Goal: Task Accomplishment & Management: Use online tool/utility

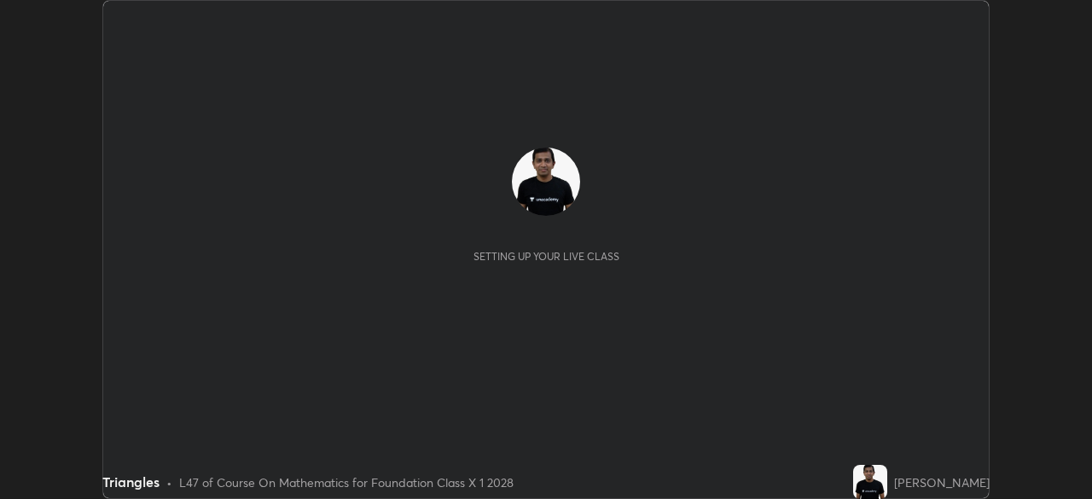
scroll to position [499, 1091]
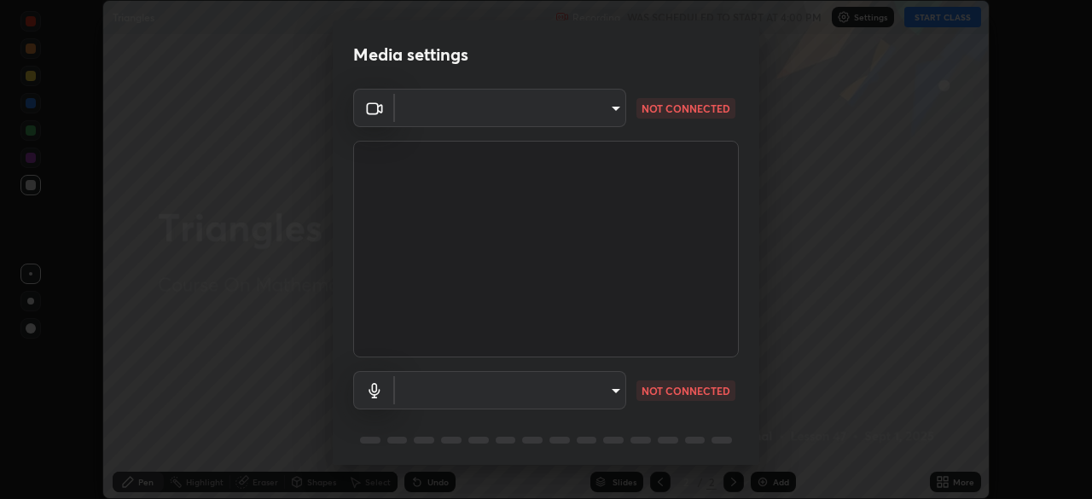
type input "648abb19764dab56075ae6cd3c13843a59c6a2446ad08d27c5b482b977c15b1c"
type input "default"
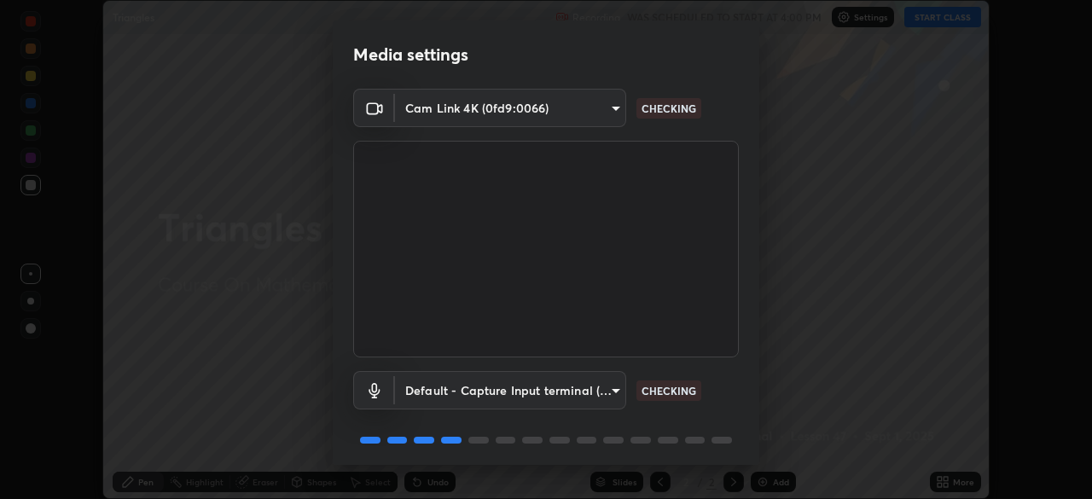
scroll to position [61, 0]
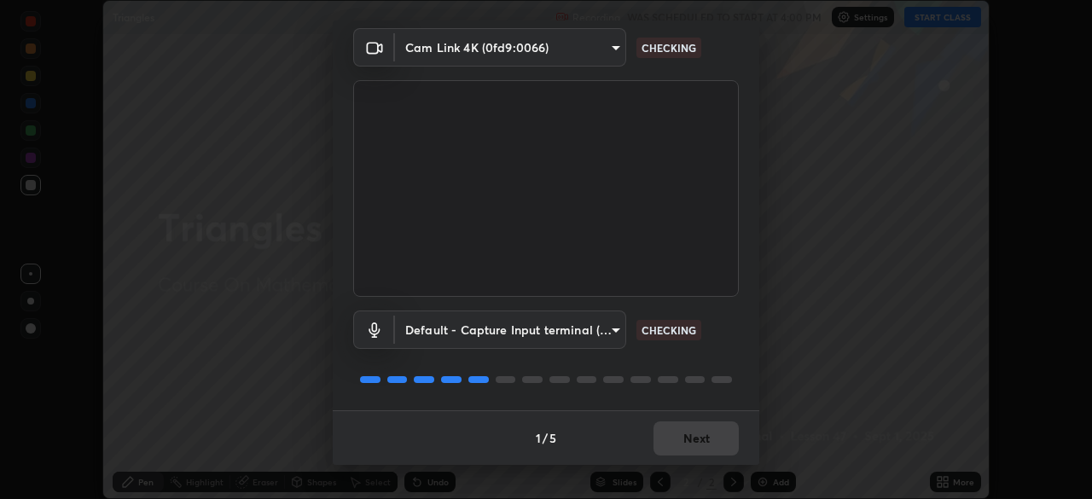
click at [684, 441] on div "1 / 5 Next" at bounding box center [546, 437] width 426 height 55
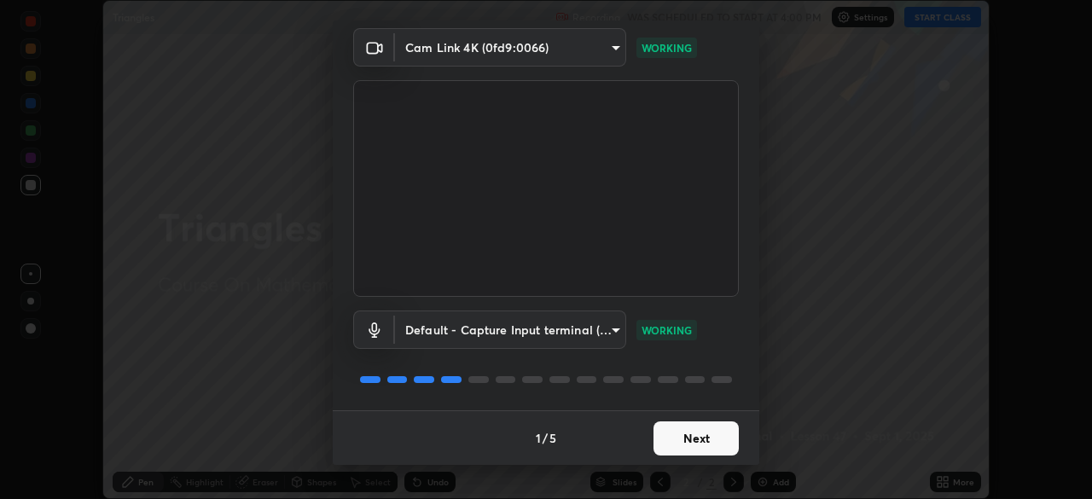
click at [684, 444] on button "Next" at bounding box center [695, 438] width 85 height 34
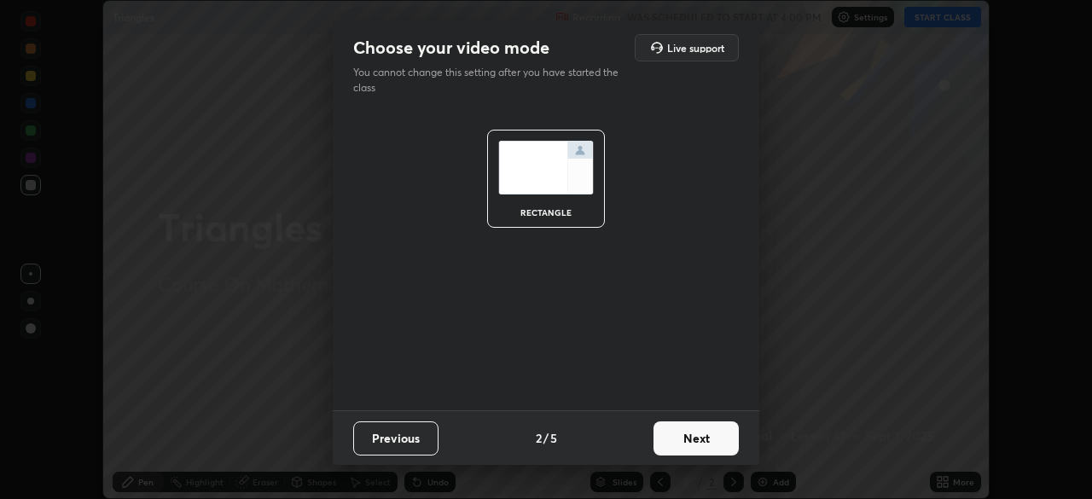
scroll to position [0, 0]
click at [706, 440] on button "Next" at bounding box center [695, 438] width 85 height 34
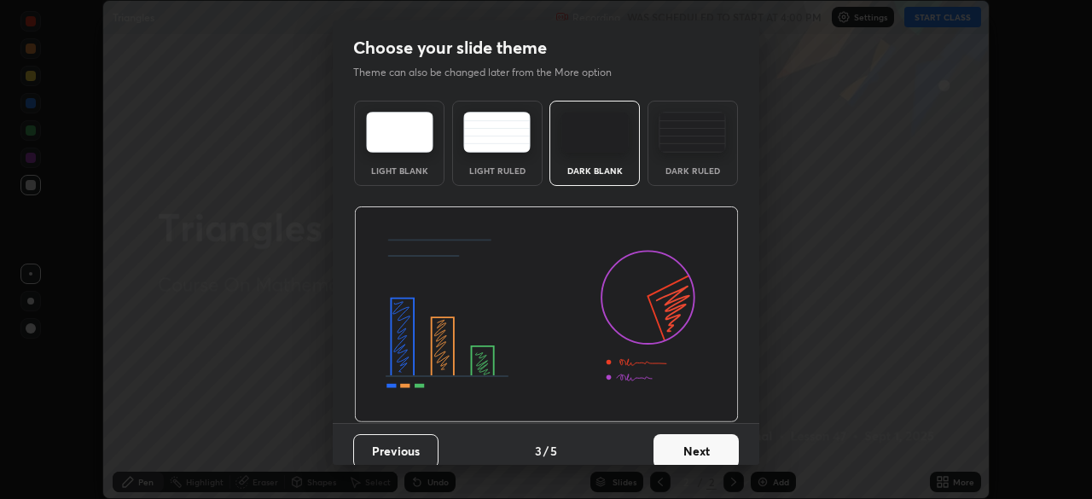
click at [709, 442] on button "Next" at bounding box center [695, 451] width 85 height 34
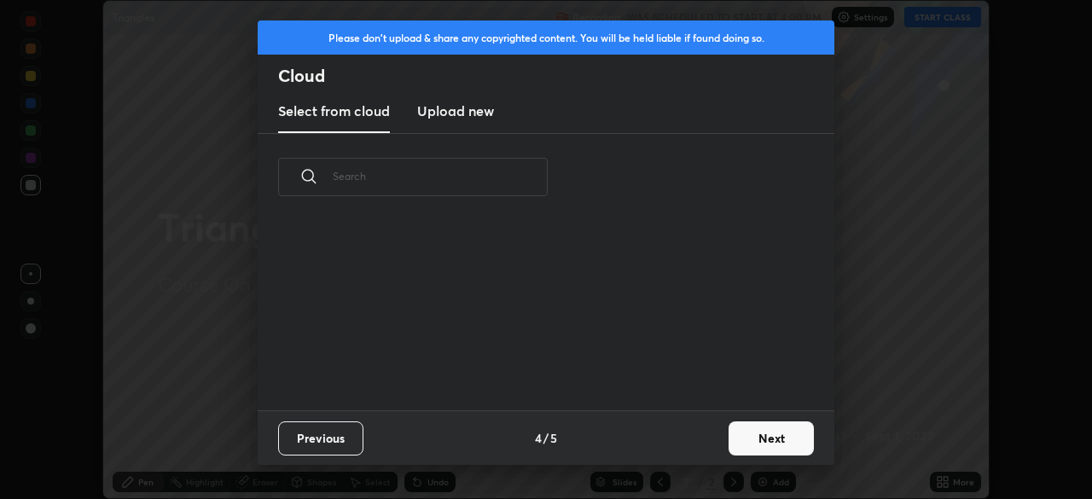
click at [731, 438] on button "Next" at bounding box center [770, 438] width 85 height 34
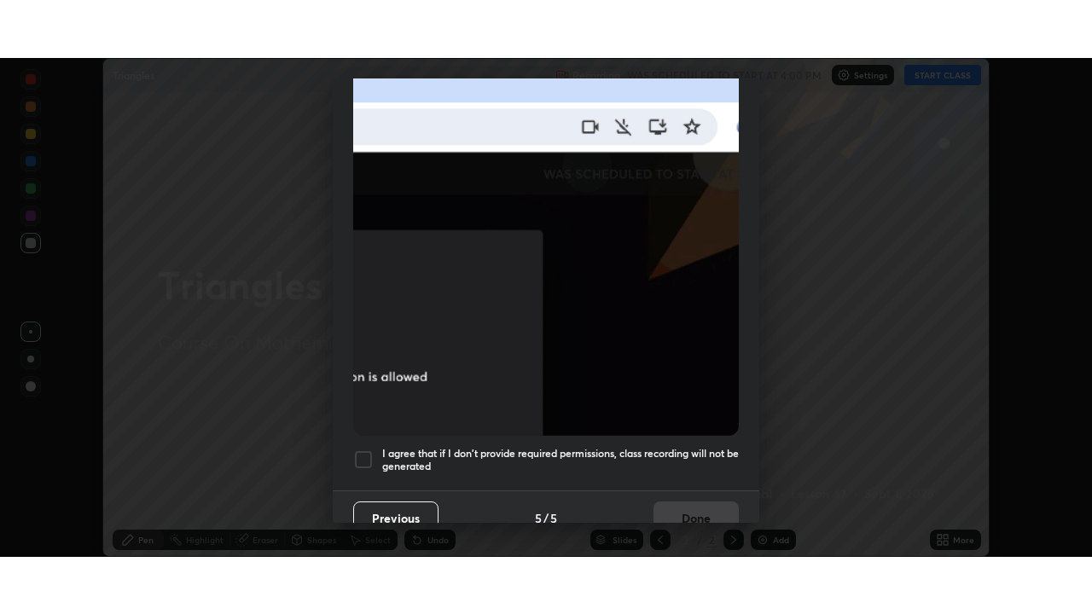
scroll to position [409, 0]
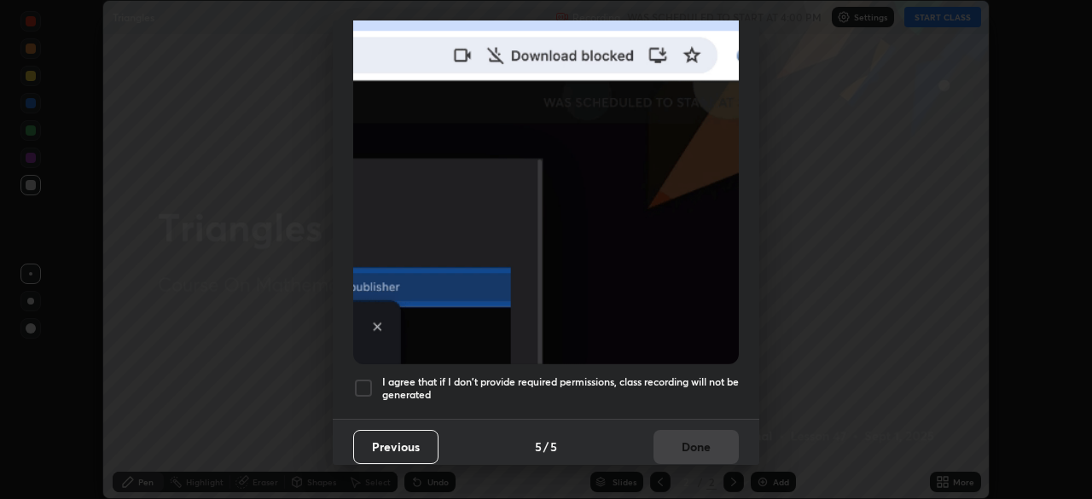
click at [365, 378] on div at bounding box center [363, 388] width 20 height 20
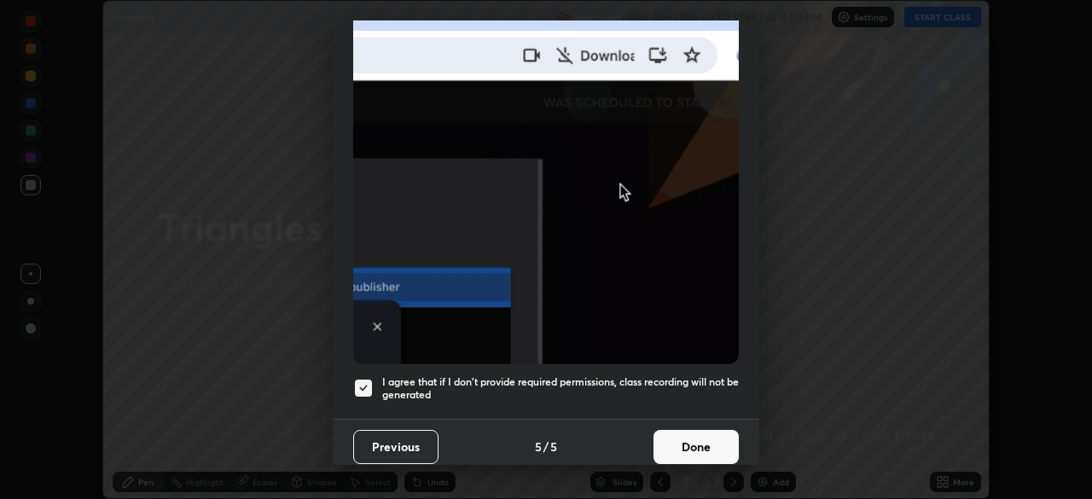
click at [699, 443] on button "Done" at bounding box center [695, 447] width 85 height 34
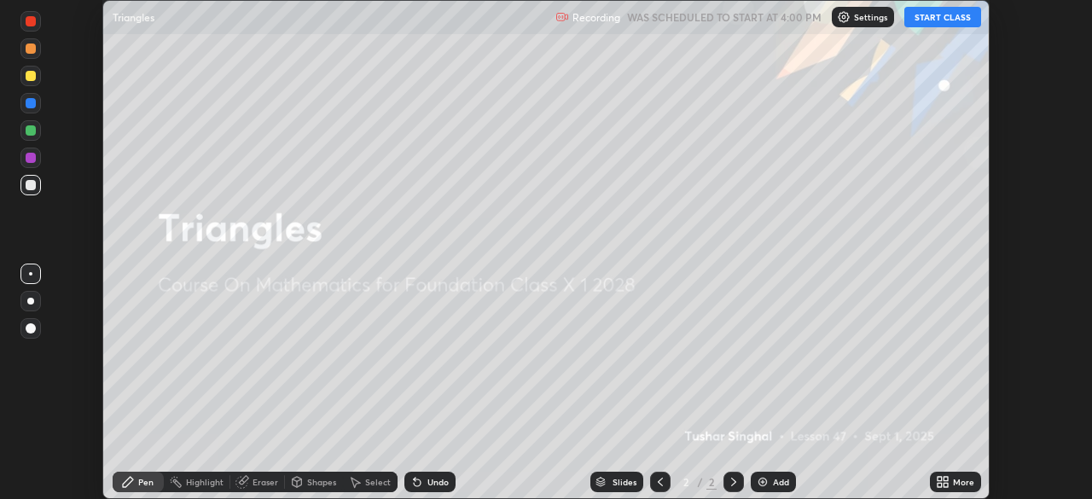
click at [940, 478] on icon at bounding box center [939, 479] width 4 height 4
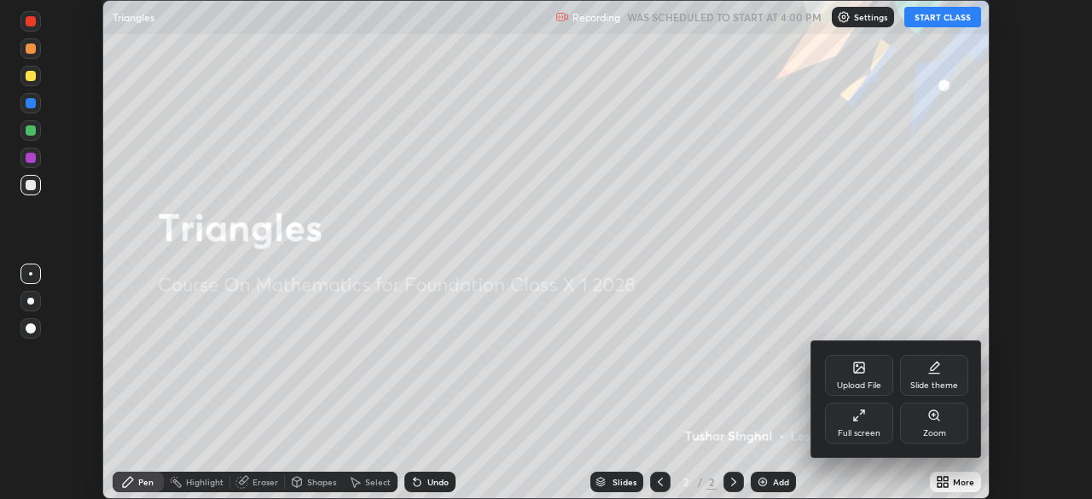
click at [879, 431] on div "Full screen" at bounding box center [859, 423] width 68 height 41
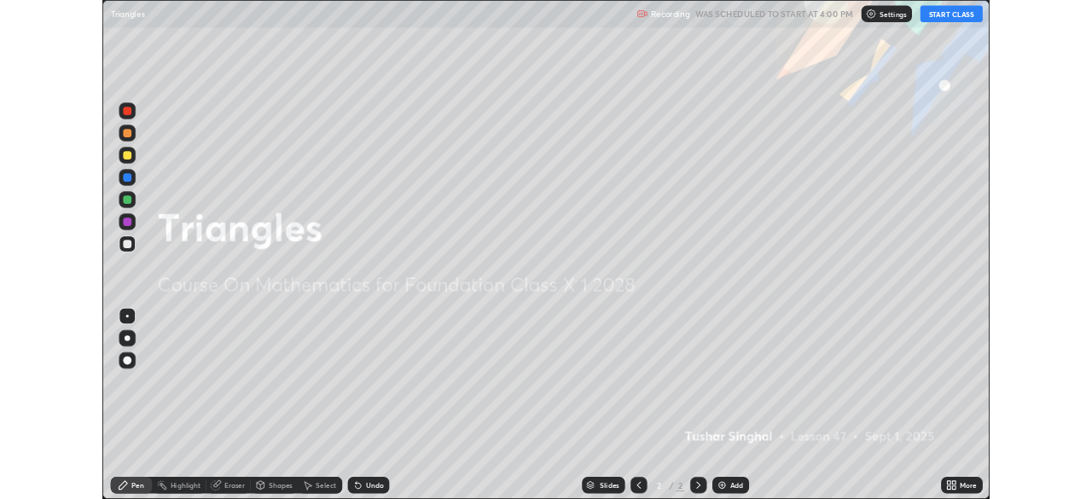
scroll to position [614, 1092]
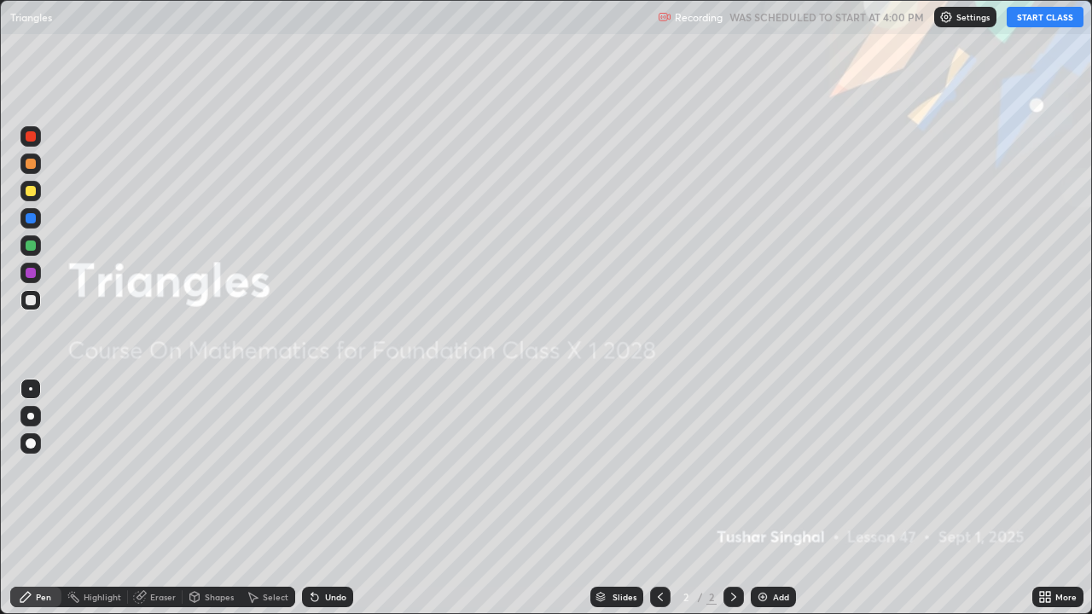
click at [1046, 21] on button "START CLASS" at bounding box center [1044, 17] width 77 height 20
click at [768, 498] on div "Add" at bounding box center [772, 597] width 45 height 20
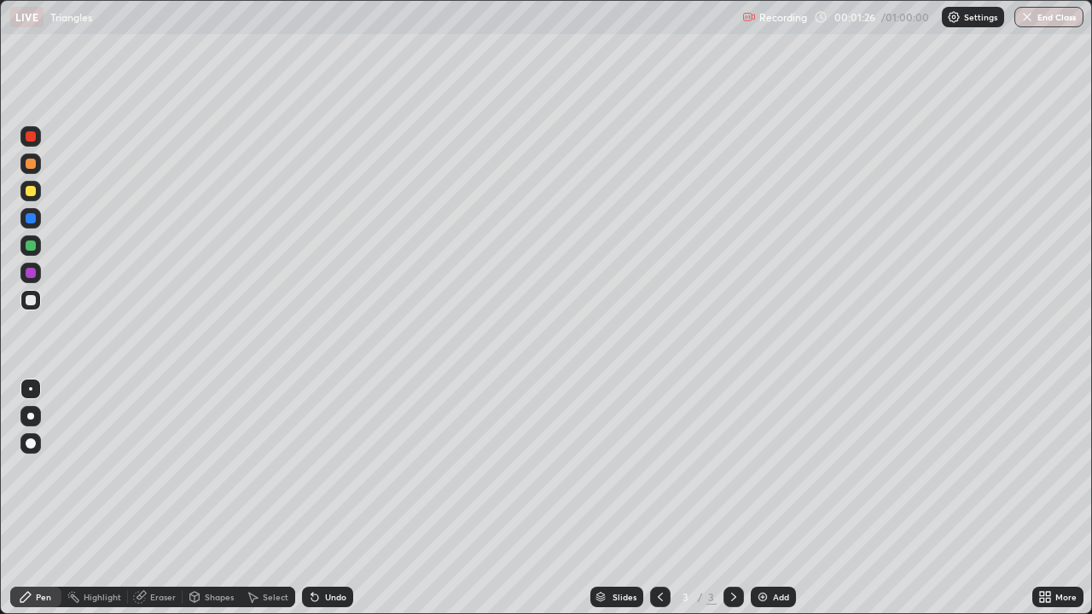
click at [333, 498] on div "Undo" at bounding box center [335, 597] width 21 height 9
click at [330, 498] on div "Undo" at bounding box center [335, 597] width 21 height 9
click at [768, 498] on div "Add" at bounding box center [772, 597] width 45 height 20
click at [322, 498] on div "Undo" at bounding box center [327, 597] width 51 height 20
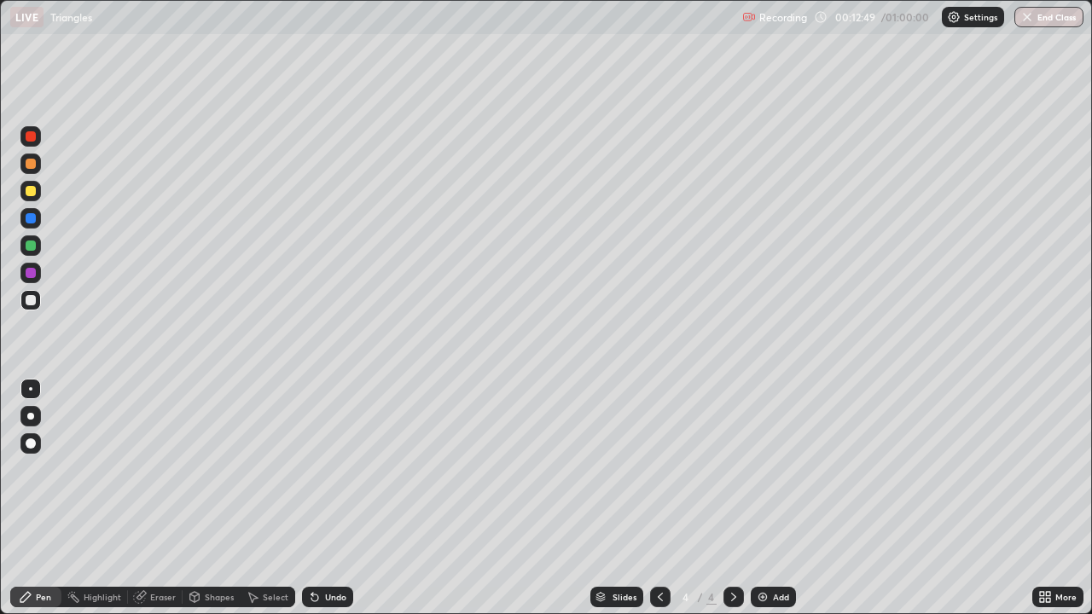
click at [322, 498] on div "Undo" at bounding box center [327, 597] width 51 height 20
click at [319, 498] on div "Undo" at bounding box center [327, 597] width 51 height 20
click at [320, 498] on div "Undo" at bounding box center [327, 597] width 51 height 20
click at [325, 498] on div "Undo" at bounding box center [327, 597] width 51 height 20
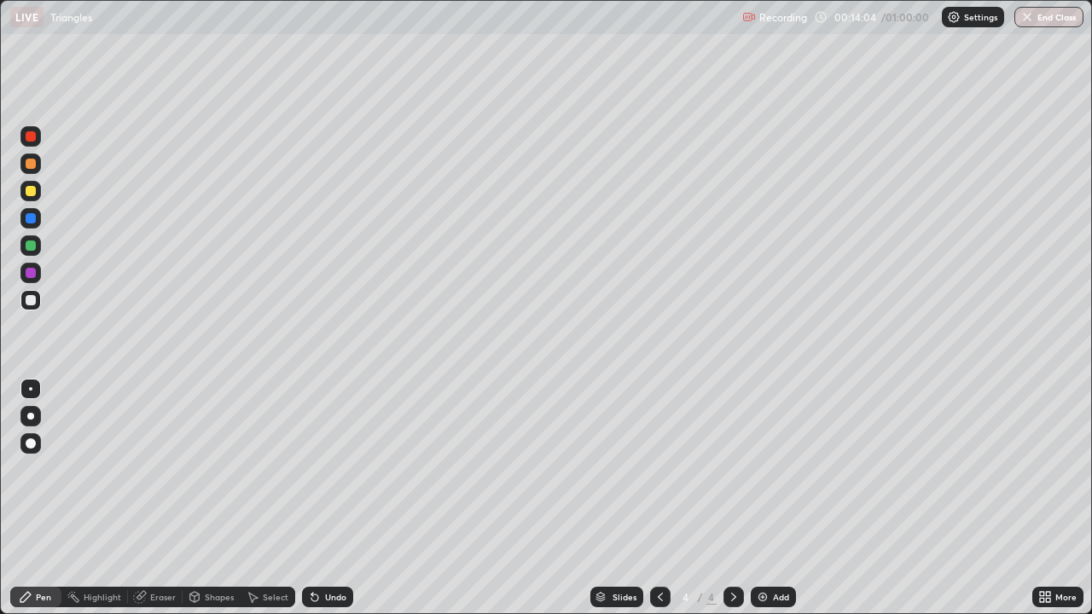
click at [774, 498] on div "Add" at bounding box center [781, 597] width 16 height 9
click at [153, 498] on div "Eraser" at bounding box center [163, 597] width 26 height 9
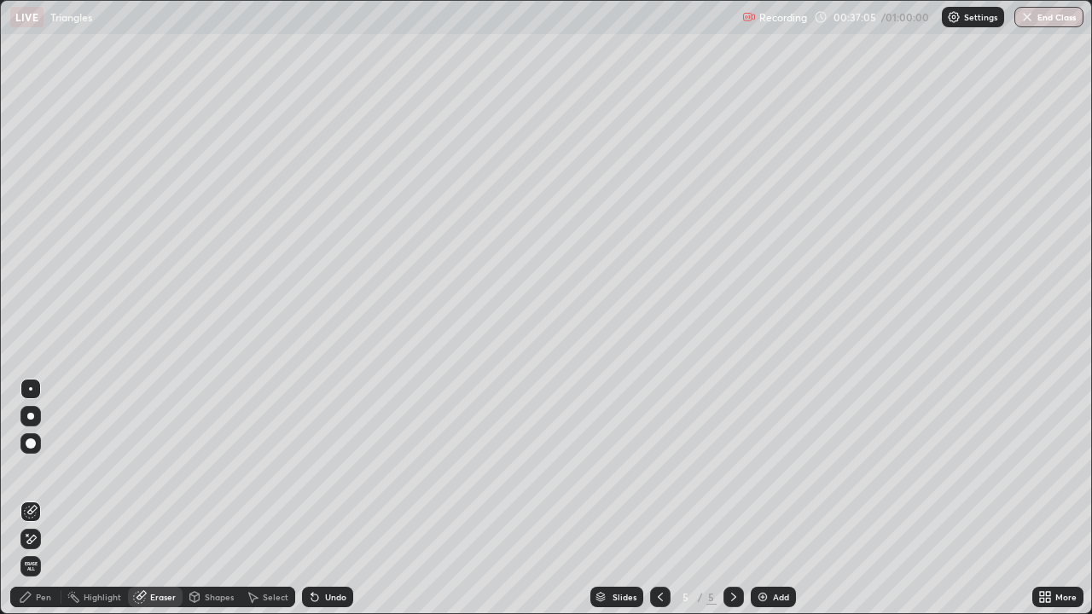
click at [29, 498] on span "Erase all" at bounding box center [30, 566] width 19 height 10
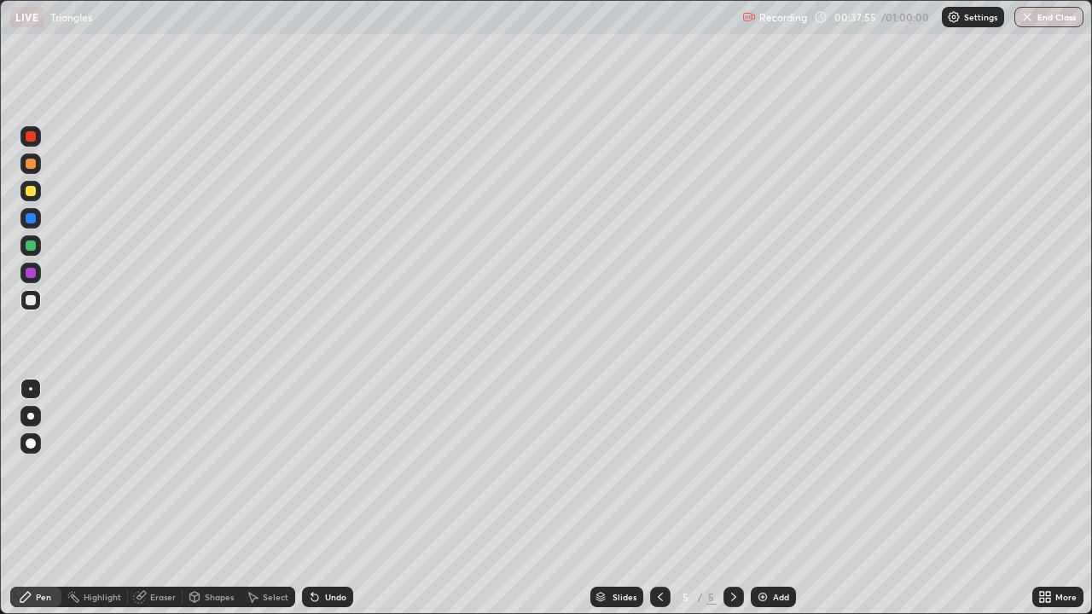
click at [344, 498] on div "Undo" at bounding box center [327, 597] width 51 height 20
click at [341, 498] on div "Undo" at bounding box center [335, 597] width 21 height 9
click at [154, 498] on div "Eraser" at bounding box center [163, 597] width 26 height 9
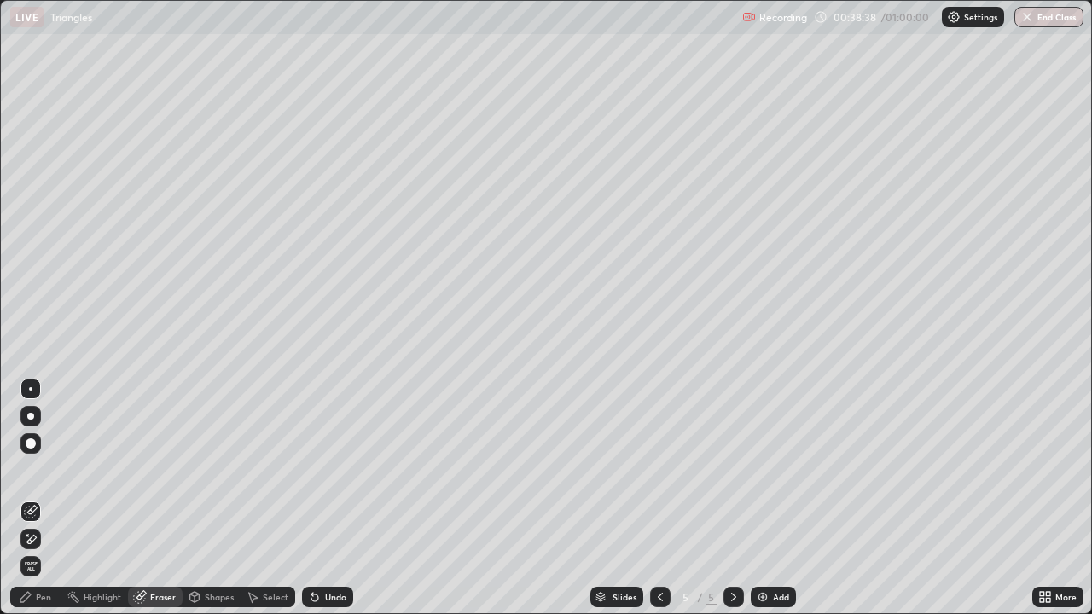
click at [38, 498] on span "Erase all" at bounding box center [30, 566] width 19 height 10
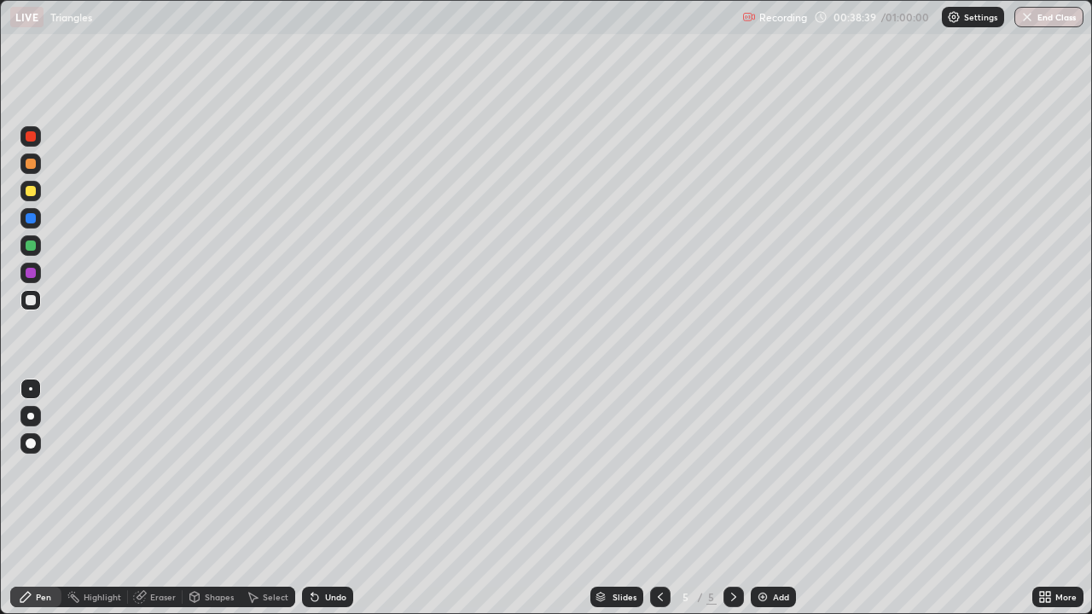
click at [47, 498] on div "Pen" at bounding box center [43, 597] width 15 height 9
click at [337, 498] on div "Undo" at bounding box center [324, 597] width 58 height 34
click at [333, 498] on div "Undo" at bounding box center [335, 597] width 21 height 9
click at [341, 498] on div "Undo" at bounding box center [335, 597] width 21 height 9
click at [341, 498] on div "Undo" at bounding box center [327, 597] width 51 height 20
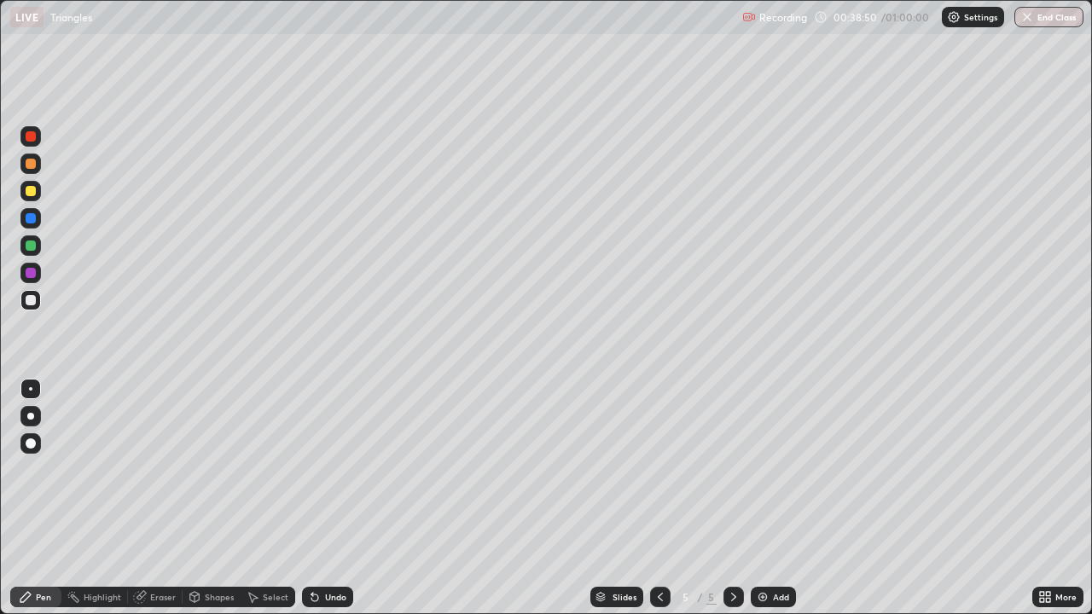
click at [340, 498] on div "Undo" at bounding box center [327, 597] width 51 height 20
click at [339, 498] on div "Undo" at bounding box center [327, 597] width 51 height 20
click at [333, 498] on div "Undo" at bounding box center [327, 597] width 51 height 20
click at [335, 498] on div "Undo" at bounding box center [327, 597] width 51 height 20
click at [333, 498] on div "Undo" at bounding box center [335, 597] width 21 height 9
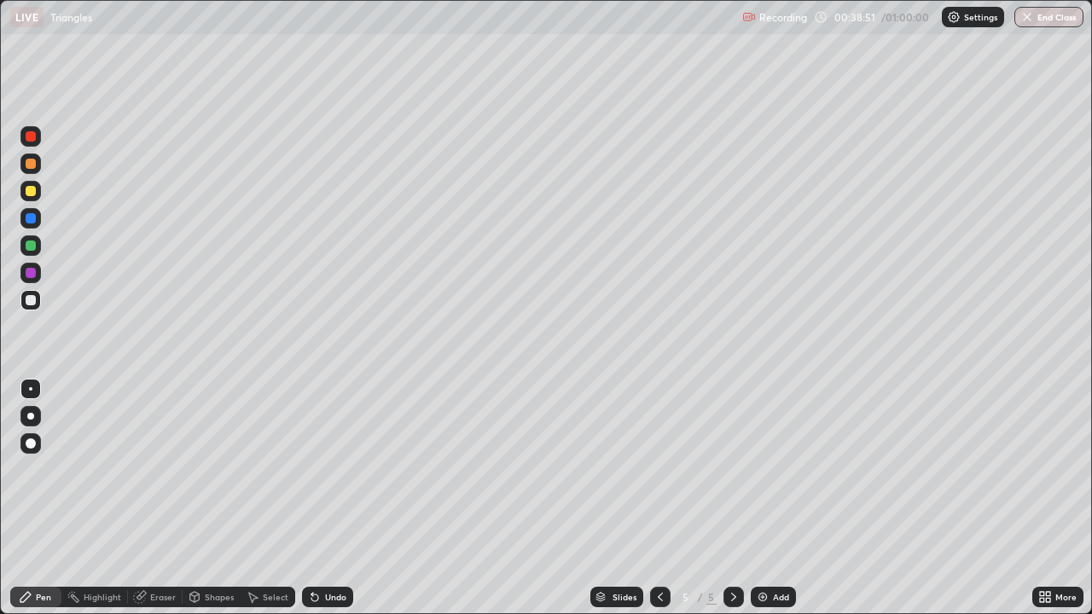
click at [331, 498] on div "Undo" at bounding box center [335, 597] width 21 height 9
click at [332, 498] on div "Undo" at bounding box center [335, 597] width 21 height 9
click at [329, 498] on div "Undo" at bounding box center [335, 597] width 21 height 9
click at [333, 498] on div "Undo" at bounding box center [335, 597] width 21 height 9
click at [160, 498] on div "Eraser" at bounding box center [163, 597] width 26 height 9
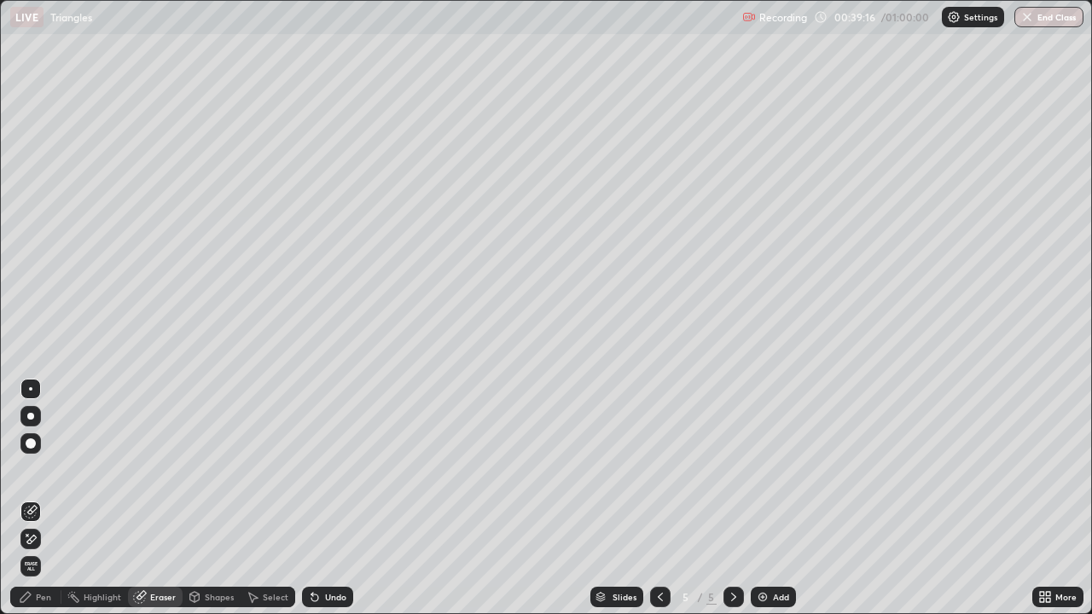
click at [27, 498] on span "Erase all" at bounding box center [30, 566] width 19 height 10
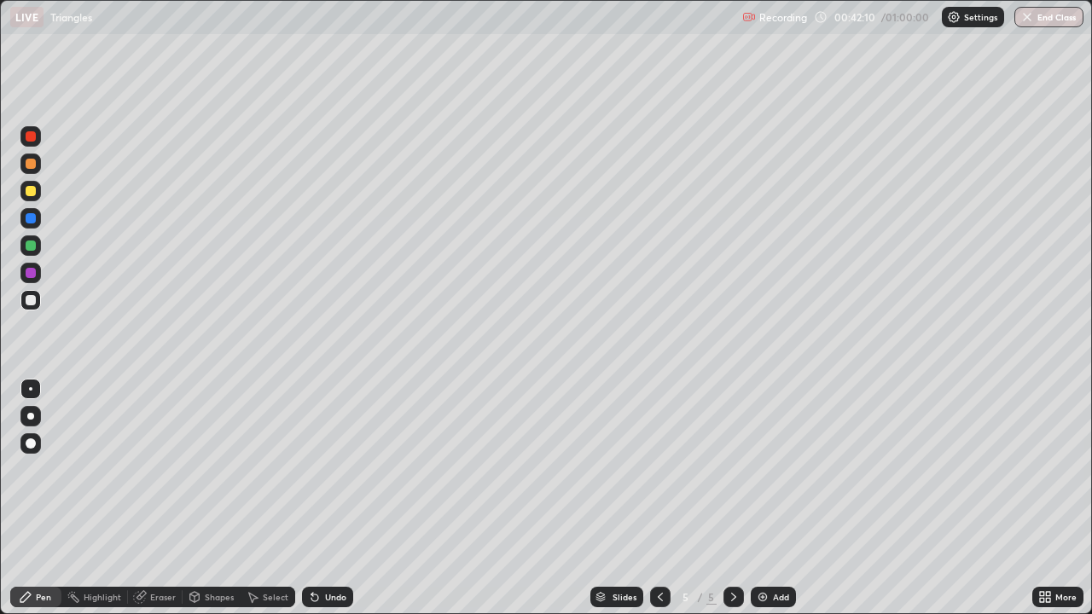
click at [158, 498] on div "Eraser" at bounding box center [163, 597] width 26 height 9
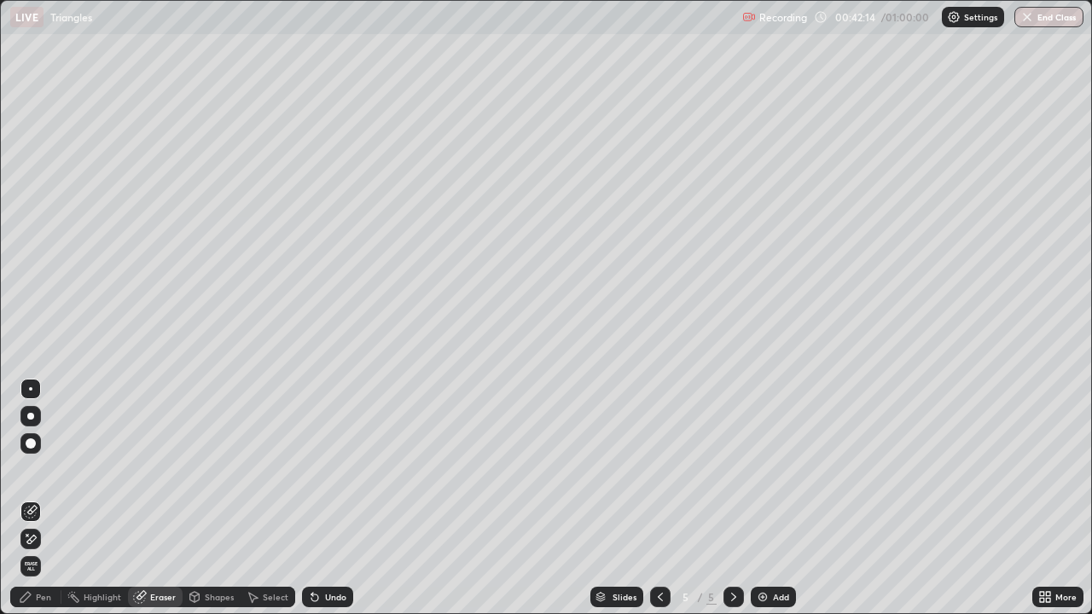
click at [33, 498] on div "Pen" at bounding box center [35, 597] width 51 height 20
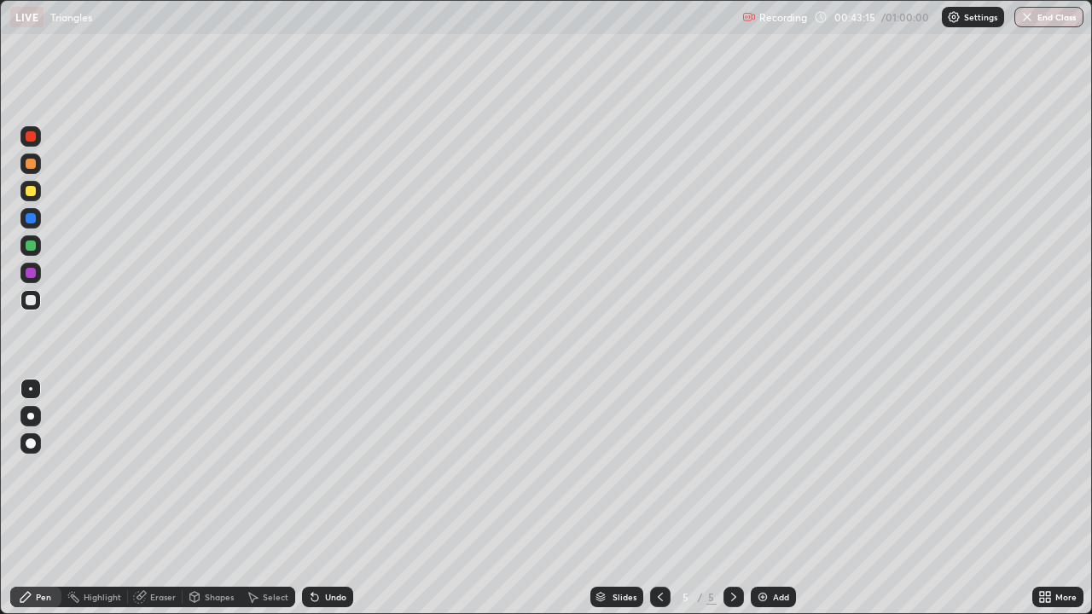
click at [338, 498] on div "Undo" at bounding box center [335, 597] width 21 height 9
click at [326, 498] on div "Undo" at bounding box center [335, 597] width 21 height 9
click at [327, 498] on div "Undo" at bounding box center [335, 597] width 21 height 9
click at [325, 498] on div "Undo" at bounding box center [335, 597] width 21 height 9
click at [163, 498] on div "Eraser" at bounding box center [163, 597] width 26 height 9
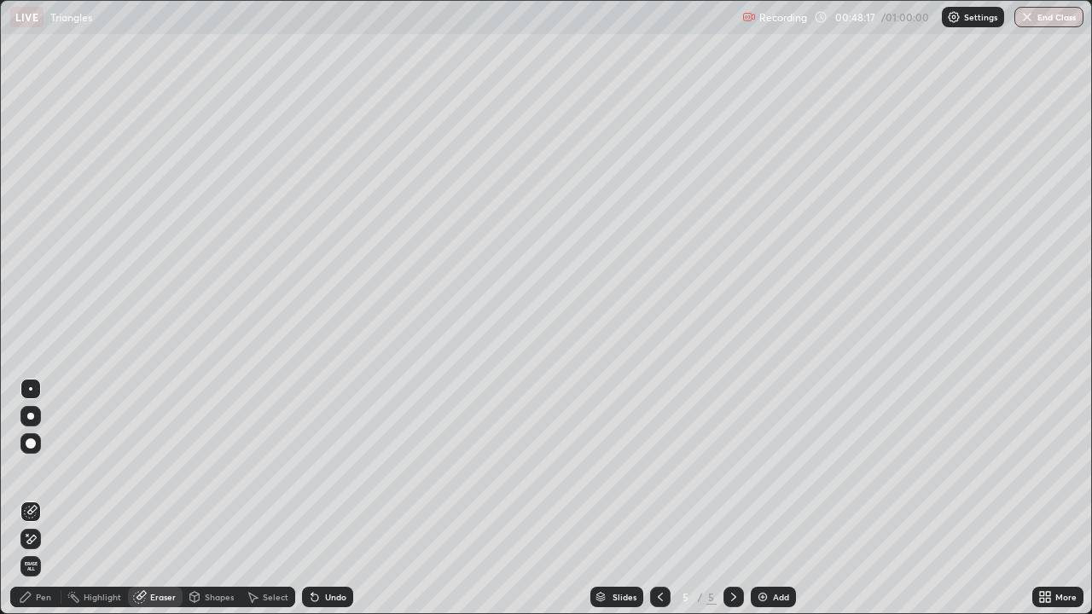
click at [35, 498] on div "Pen" at bounding box center [35, 597] width 51 height 20
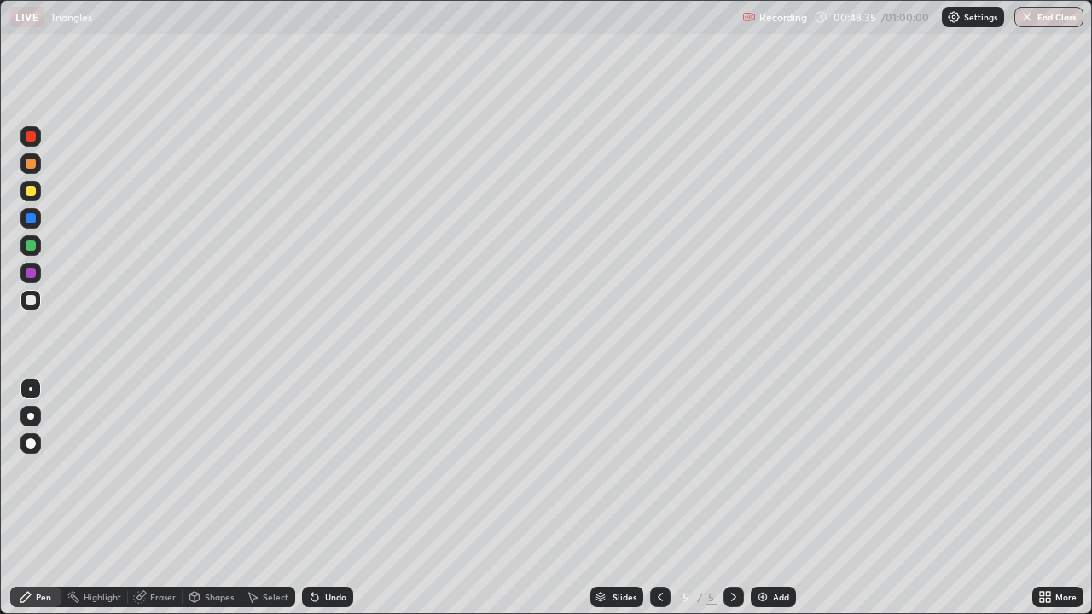
click at [157, 498] on div "Eraser" at bounding box center [163, 597] width 26 height 9
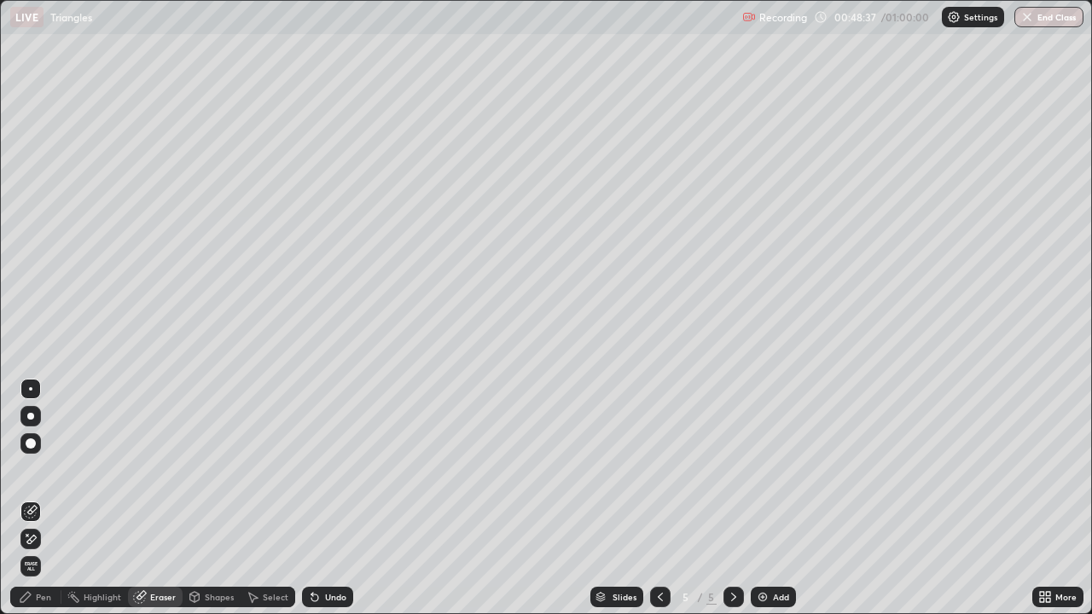
click at [38, 498] on div "Pen" at bounding box center [43, 597] width 15 height 9
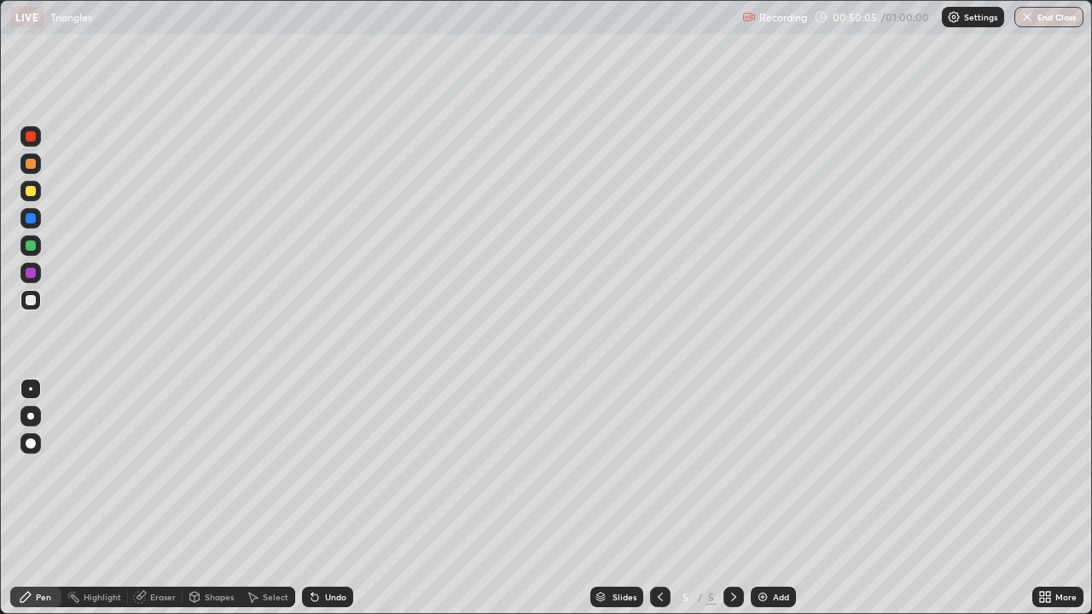
click at [27, 220] on div at bounding box center [31, 218] width 10 height 10
click at [32, 194] on div at bounding box center [31, 191] width 10 height 10
click at [327, 498] on div "Undo" at bounding box center [335, 597] width 21 height 9
click at [333, 498] on div "Undo" at bounding box center [327, 597] width 51 height 20
click at [330, 498] on div "Undo" at bounding box center [335, 597] width 21 height 9
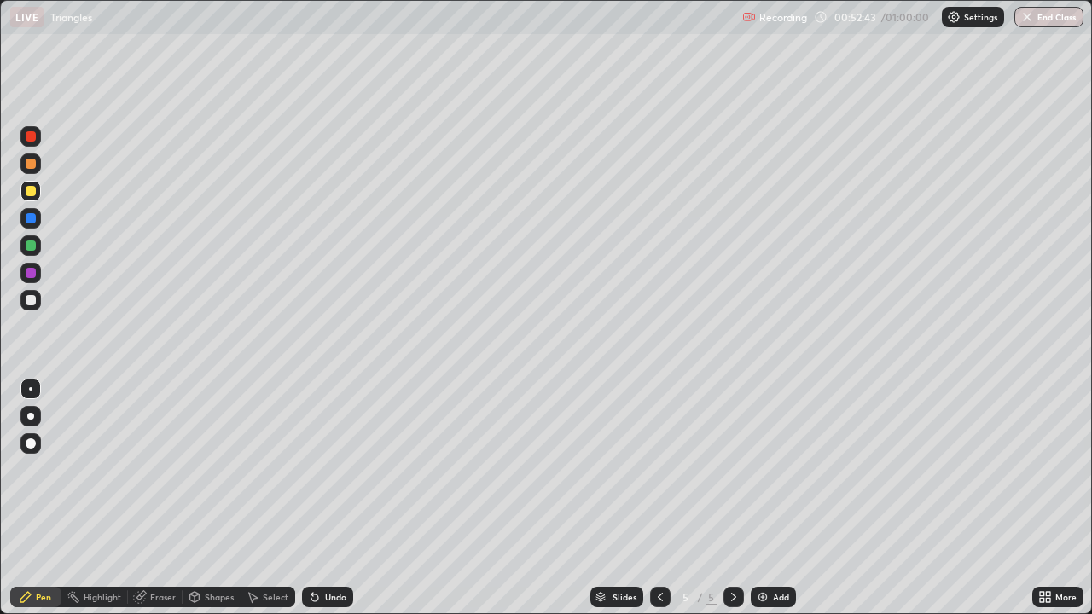
click at [325, 498] on div "Undo" at bounding box center [335, 597] width 21 height 9
click at [1052, 20] on button "End Class" at bounding box center [1048, 17] width 69 height 20
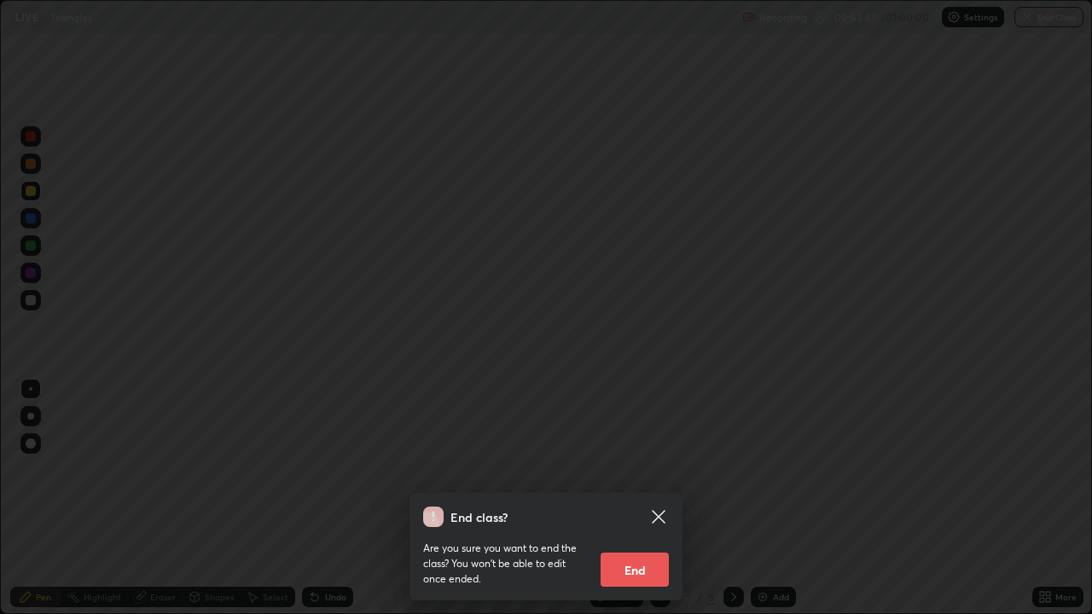
click at [652, 498] on button "End" at bounding box center [634, 570] width 68 height 34
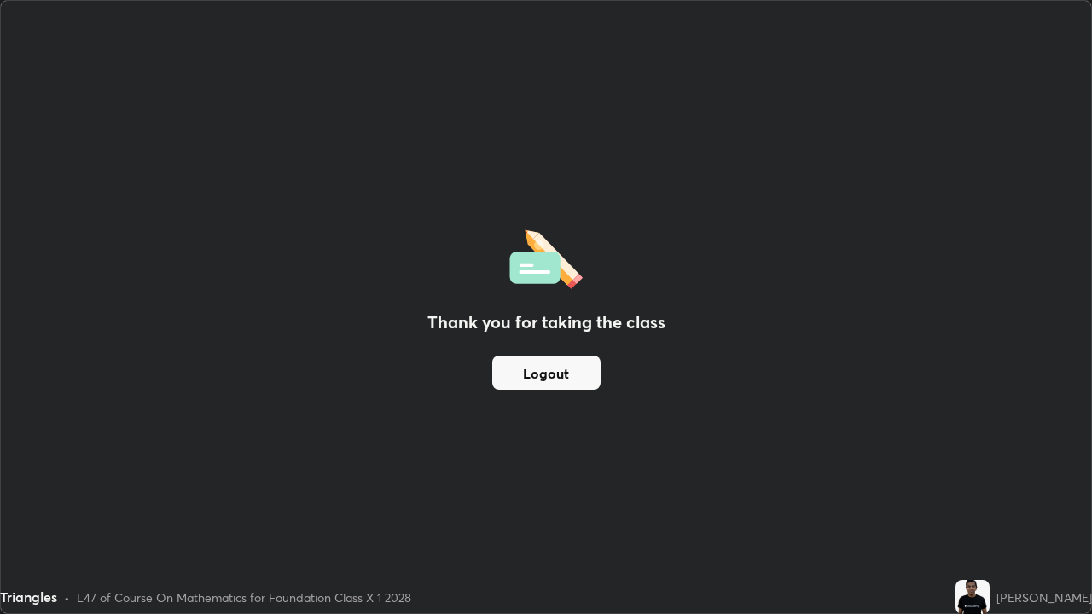
click at [633, 468] on div "Thank you for taking the class Logout" at bounding box center [546, 307] width 1090 height 612
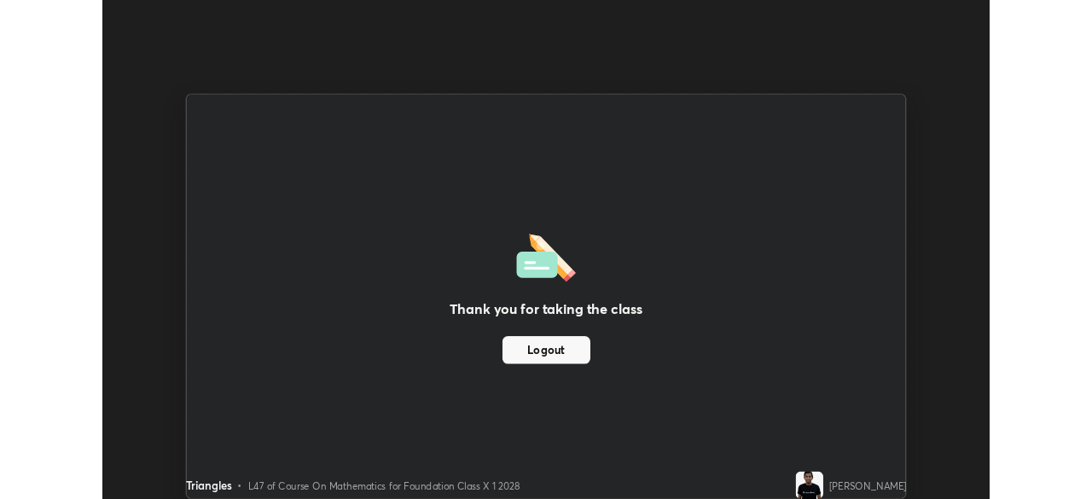
scroll to position [84784, 84191]
